Goal: Find contact information: Find contact information

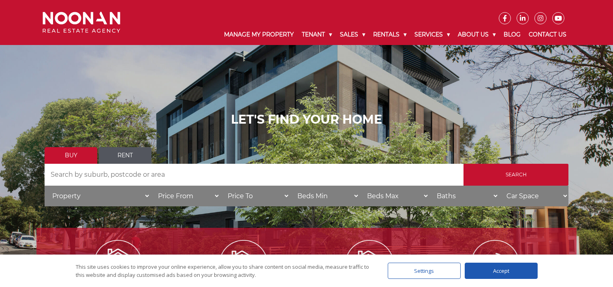
scroll to position [41, 0]
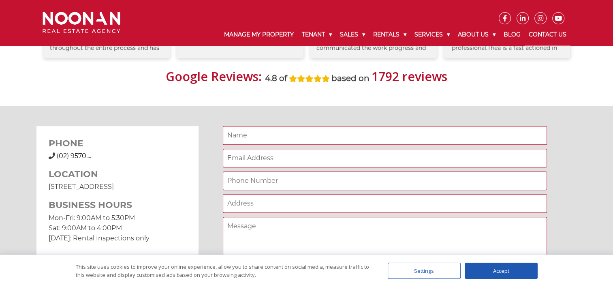
scroll to position [567, 0]
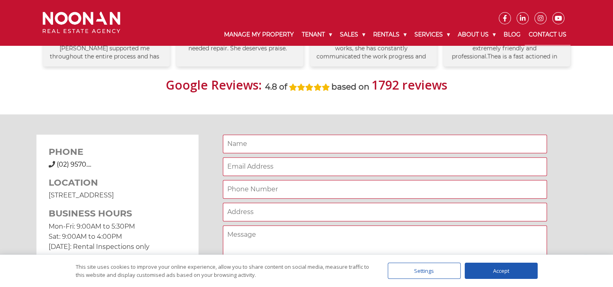
click at [75, 150] on h3 "PHONE" at bounding box center [118, 152] width 138 height 11
click at [74, 160] on div "(02) 9570 9999 (02) 9570...." at bounding box center [118, 165] width 138 height 10
click at [75, 162] on span "(02) 9570 9999" at bounding box center [88, 164] width 63 height 8
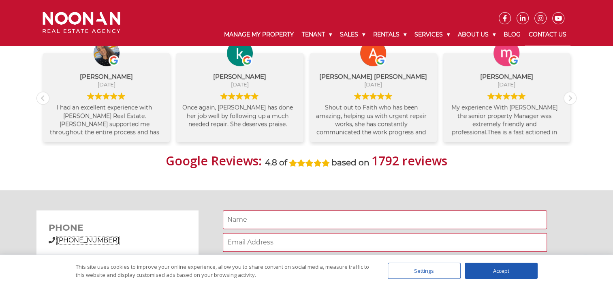
scroll to position [486, 0]
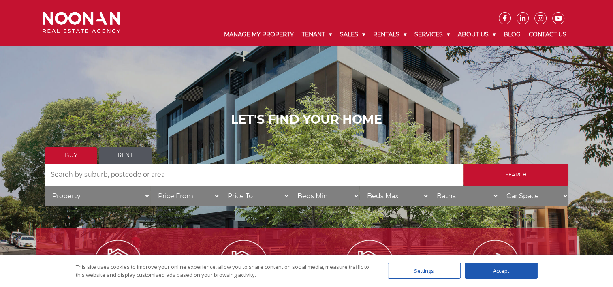
click at [552, 36] on link "Contact Us" at bounding box center [548, 34] width 46 height 21
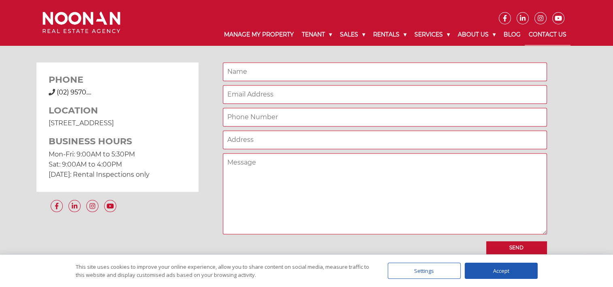
scroll to position [648, 0]
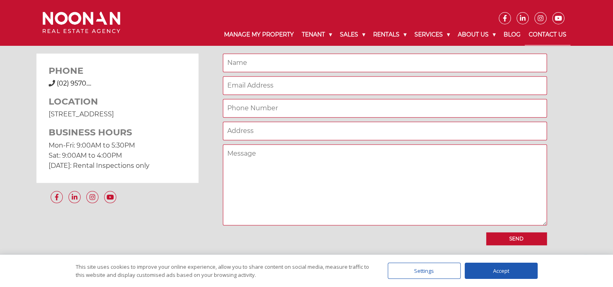
click at [73, 75] on h3 "PHONE" at bounding box center [118, 71] width 138 height 11
click at [73, 79] on span "(02) 9570...." at bounding box center [74, 83] width 34 height 8
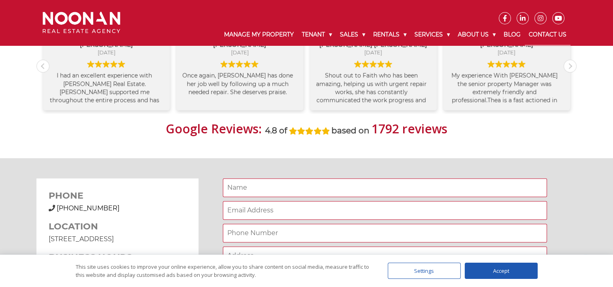
scroll to position [567, 0]
